Goal: Information Seeking & Learning: Learn about a topic

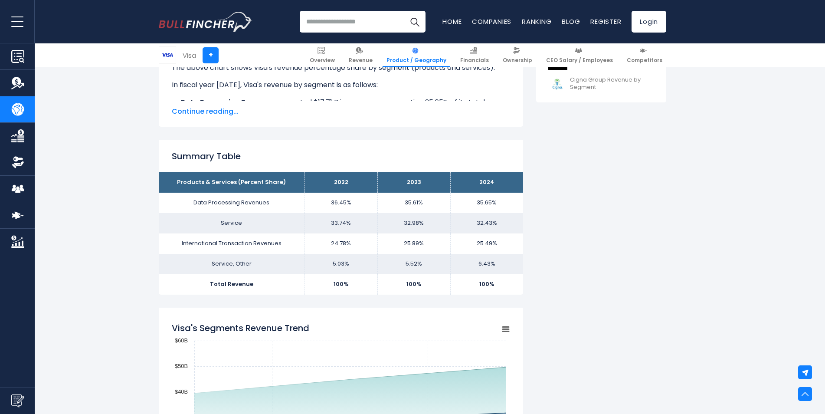
scroll to position [477, 0]
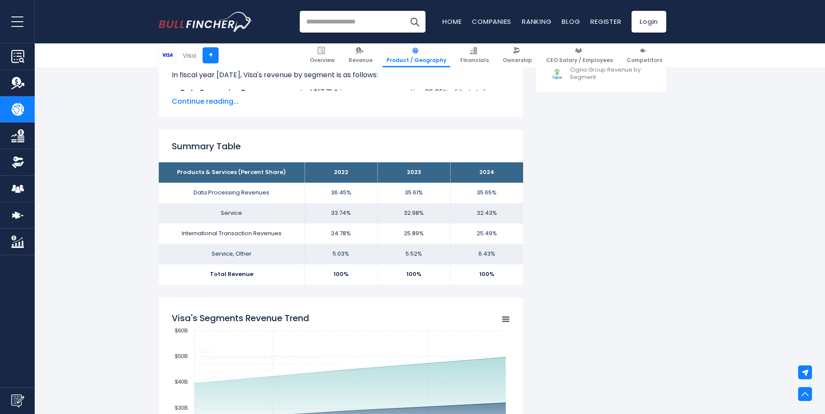
click at [339, 28] on input "search" at bounding box center [363, 22] width 126 height 22
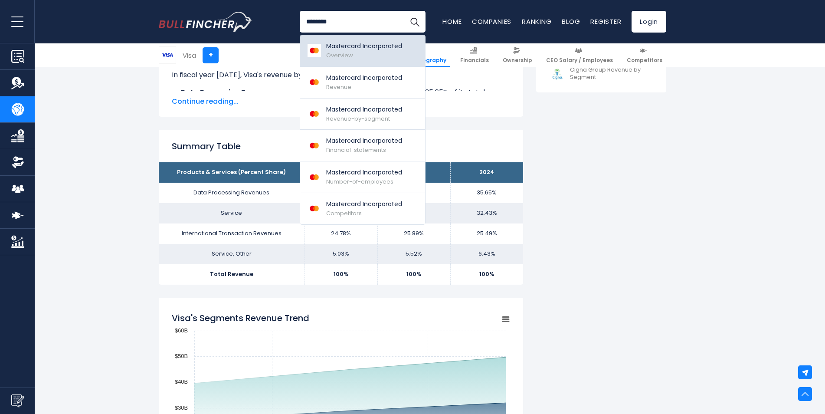
type input "********"
click at [356, 42] on p "Mastercard Incorporated" at bounding box center [364, 46] width 76 height 9
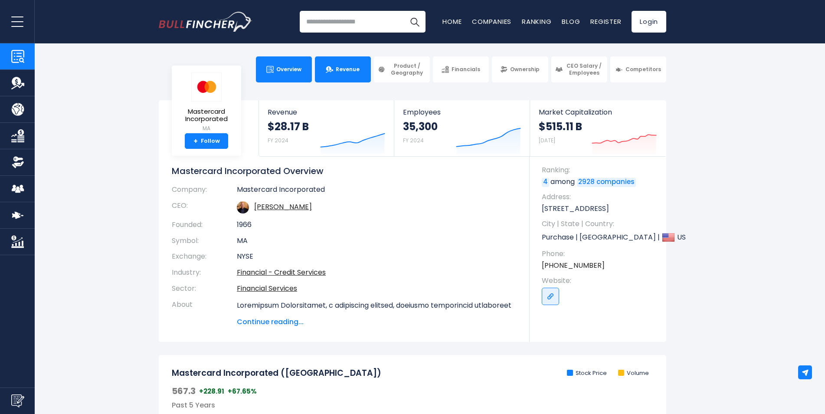
click at [333, 67] on img at bounding box center [329, 69] width 7 height 7
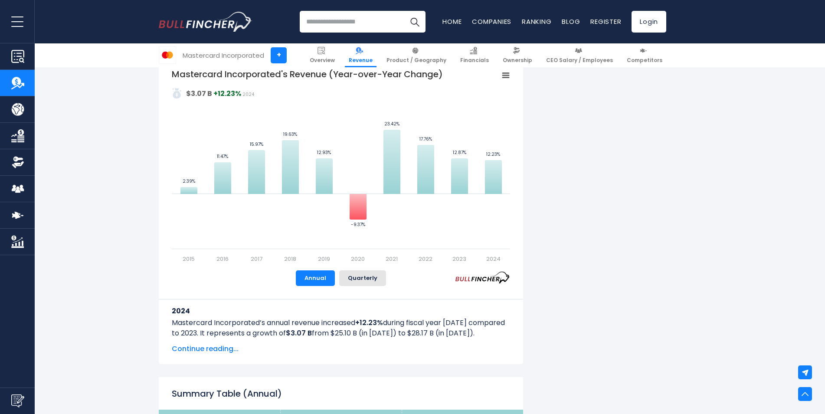
scroll to position [651, 0]
